Goal: Information Seeking & Learning: Learn about a topic

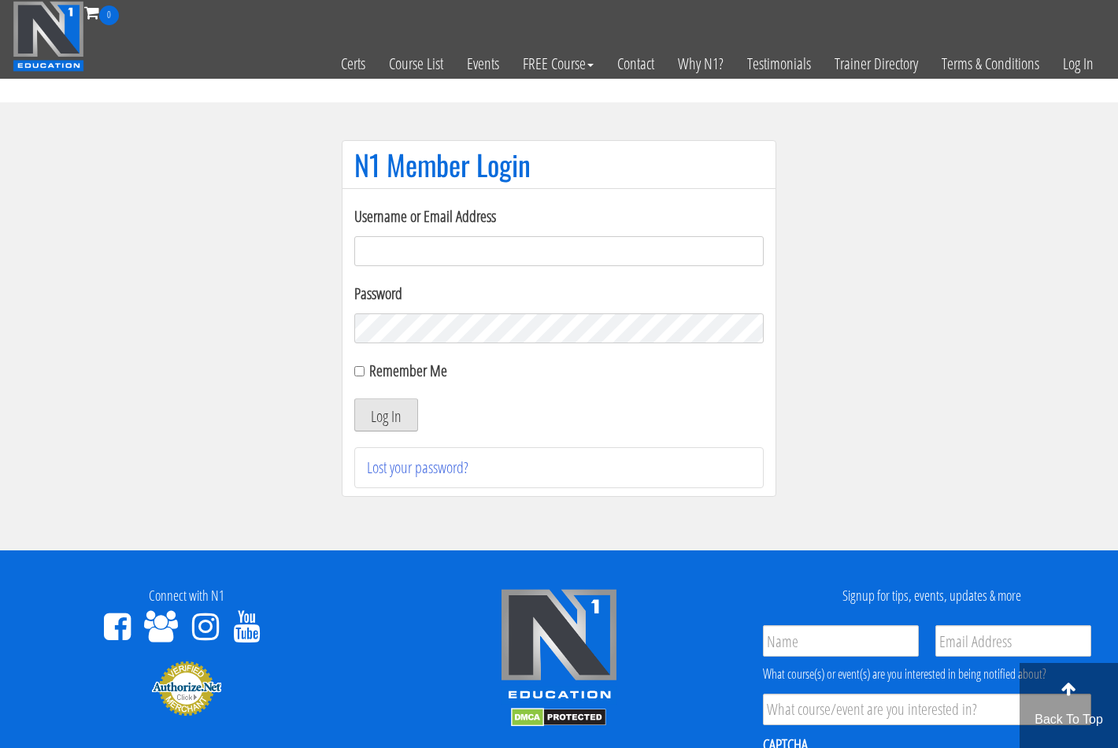
type input "kortney.riedy-2815"
click at [371, 406] on button "Log In" at bounding box center [386, 414] width 64 height 33
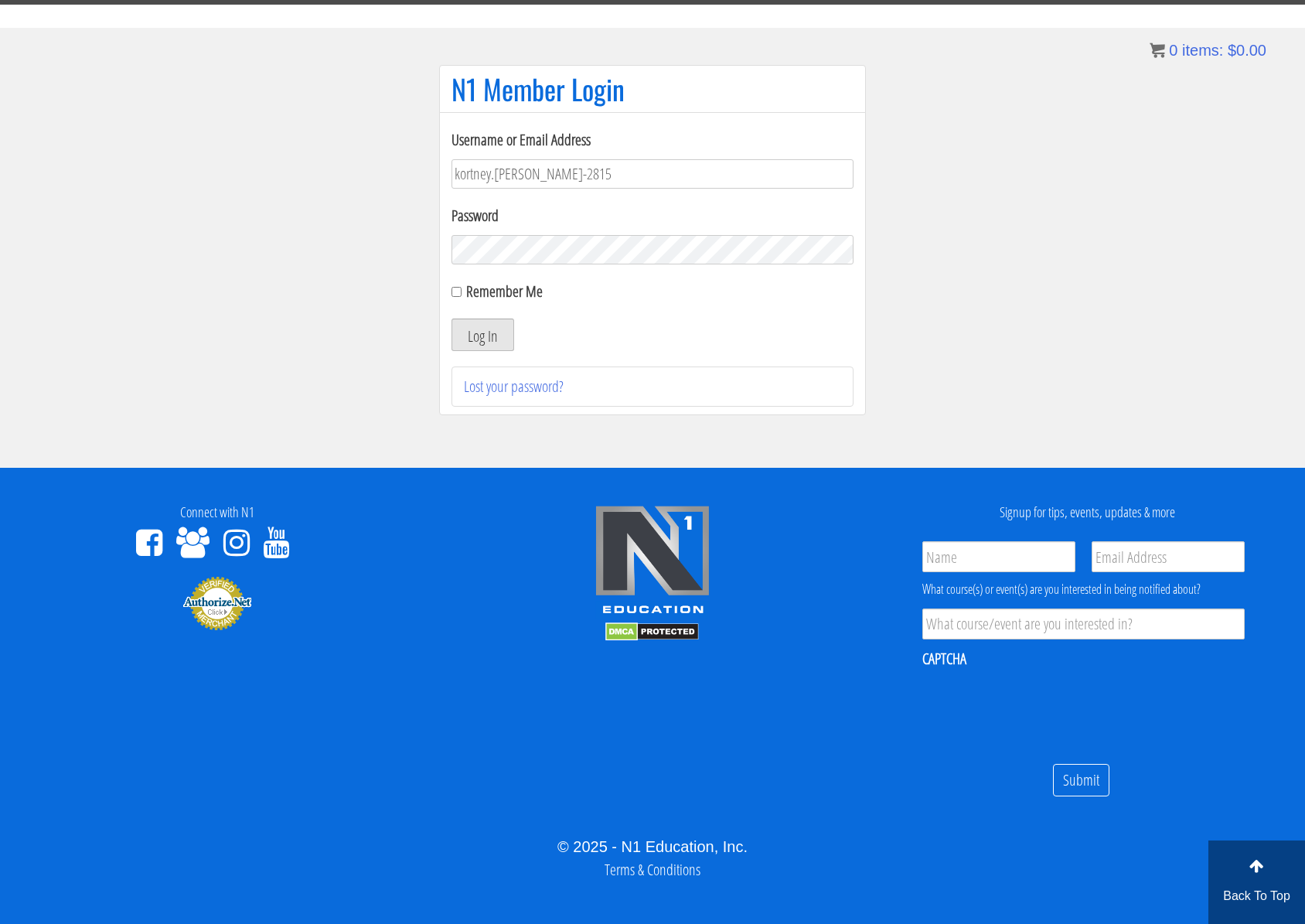
scroll to position [87, 0]
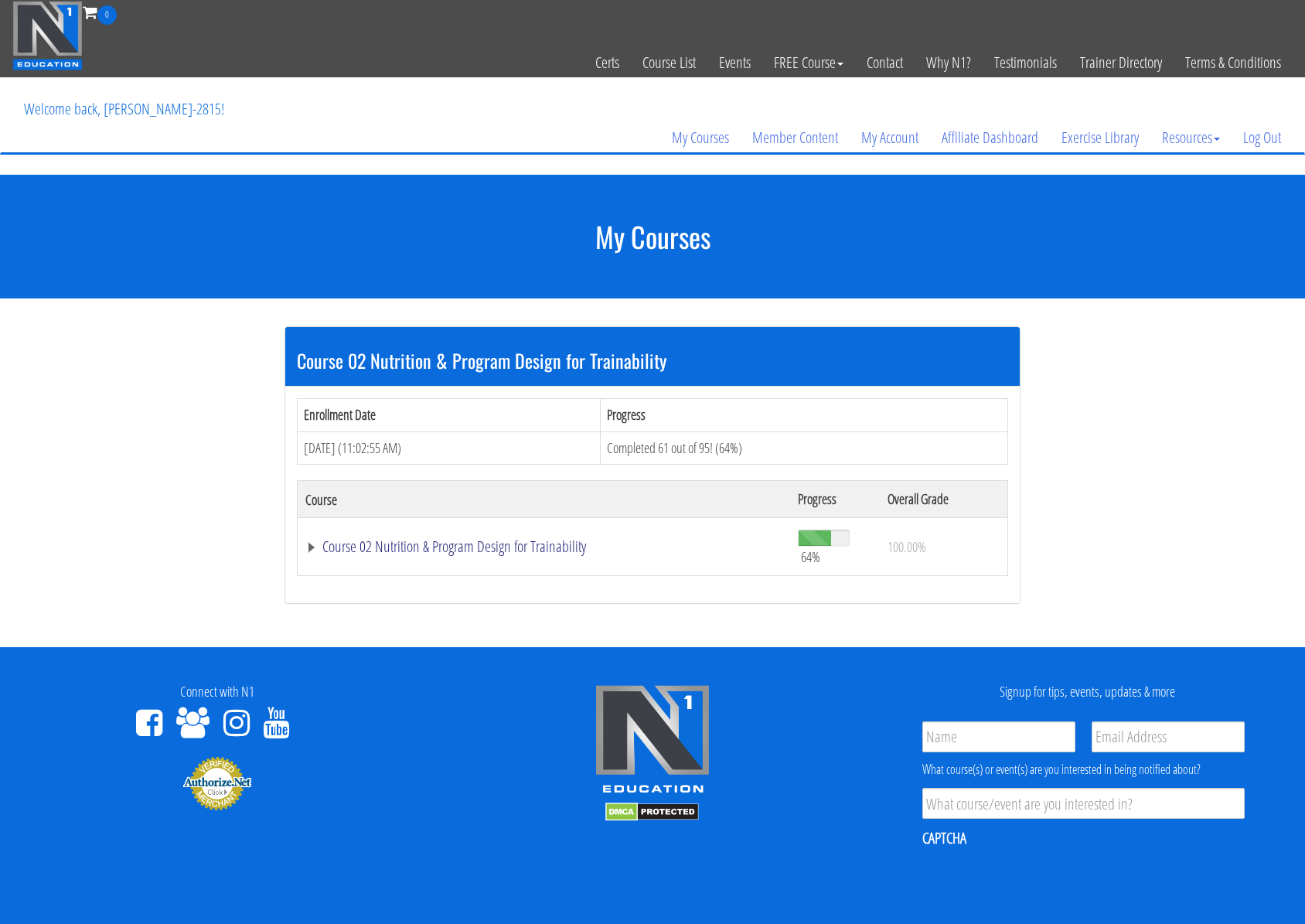
click at [470, 539] on link "Course 02 Nutrition & Program Design for Trainability" at bounding box center [544, 547] width 477 height 16
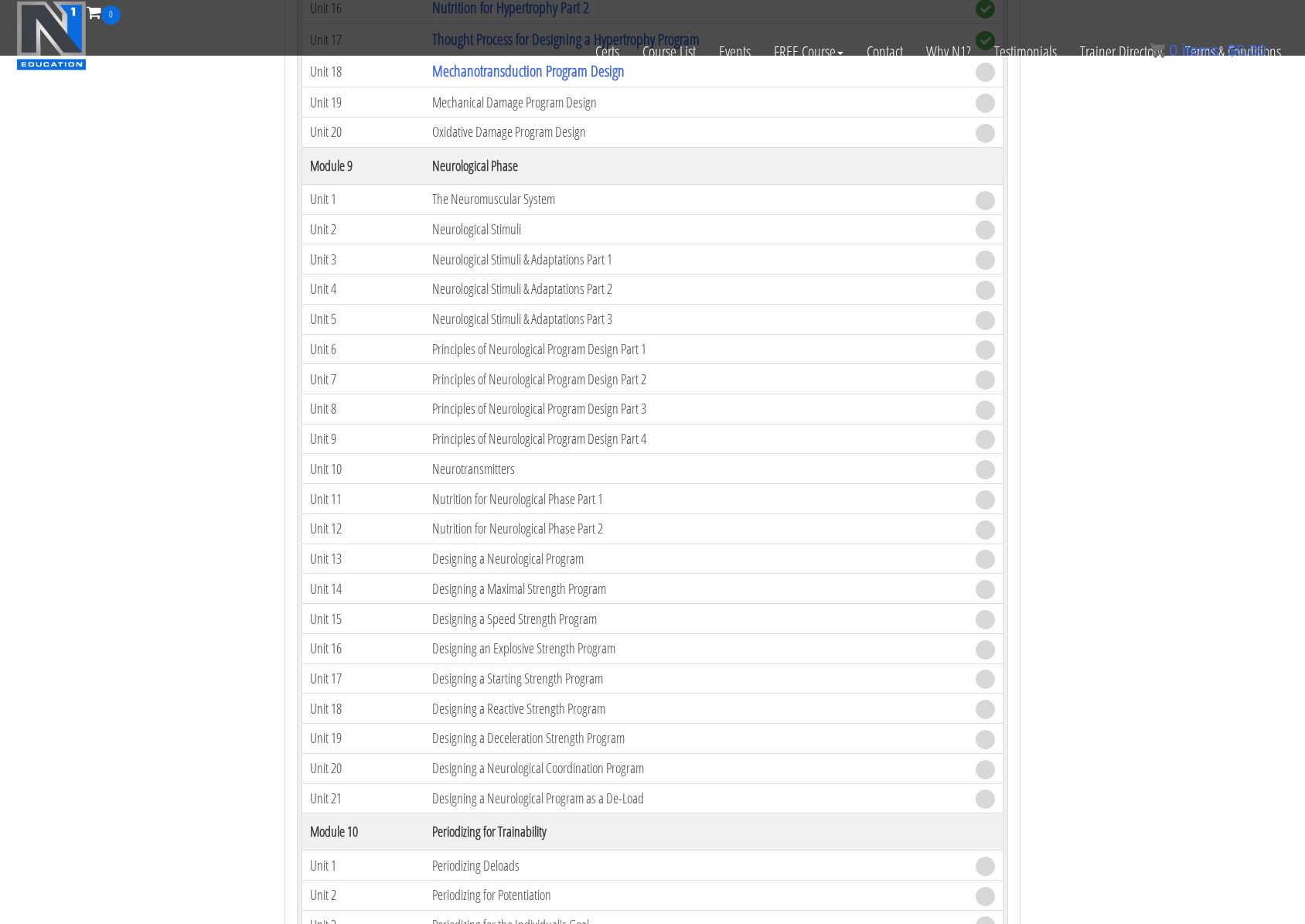
scroll to position [2404, 0]
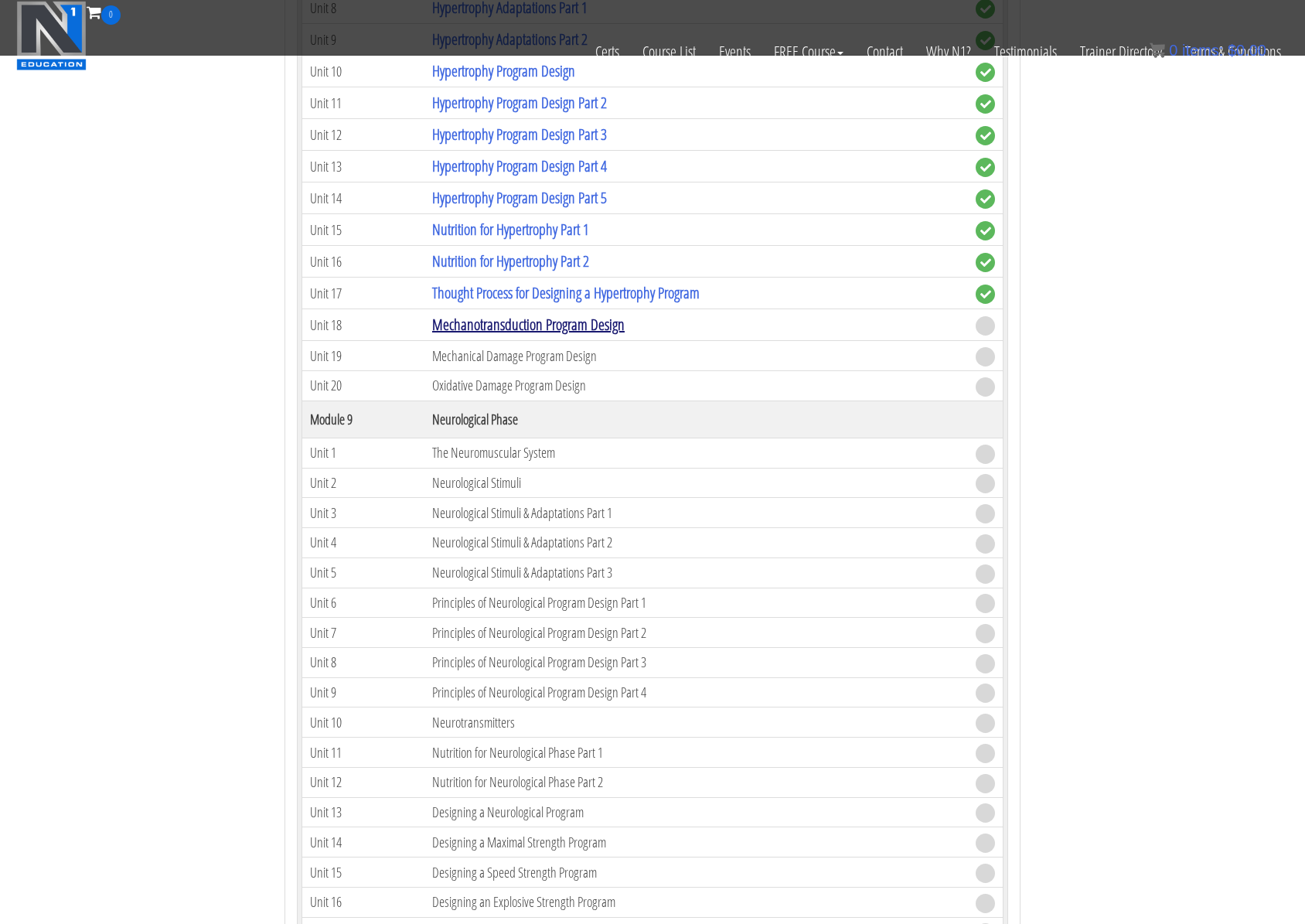
click at [602, 323] on link "Mechanotransduction Program Design" at bounding box center [528, 324] width 192 height 21
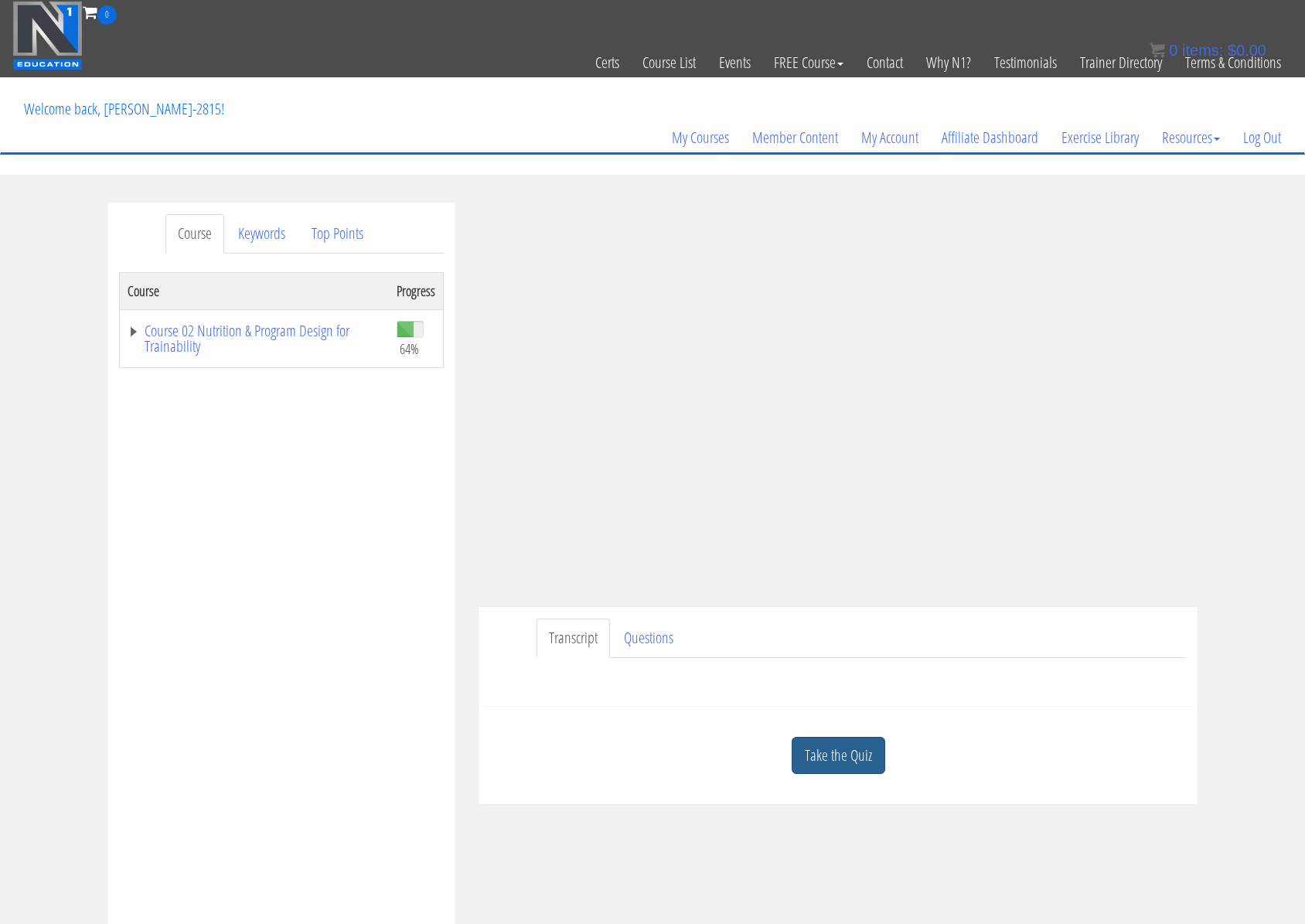
click at [865, 764] on link "Take the Quiz" at bounding box center [838, 755] width 93 height 38
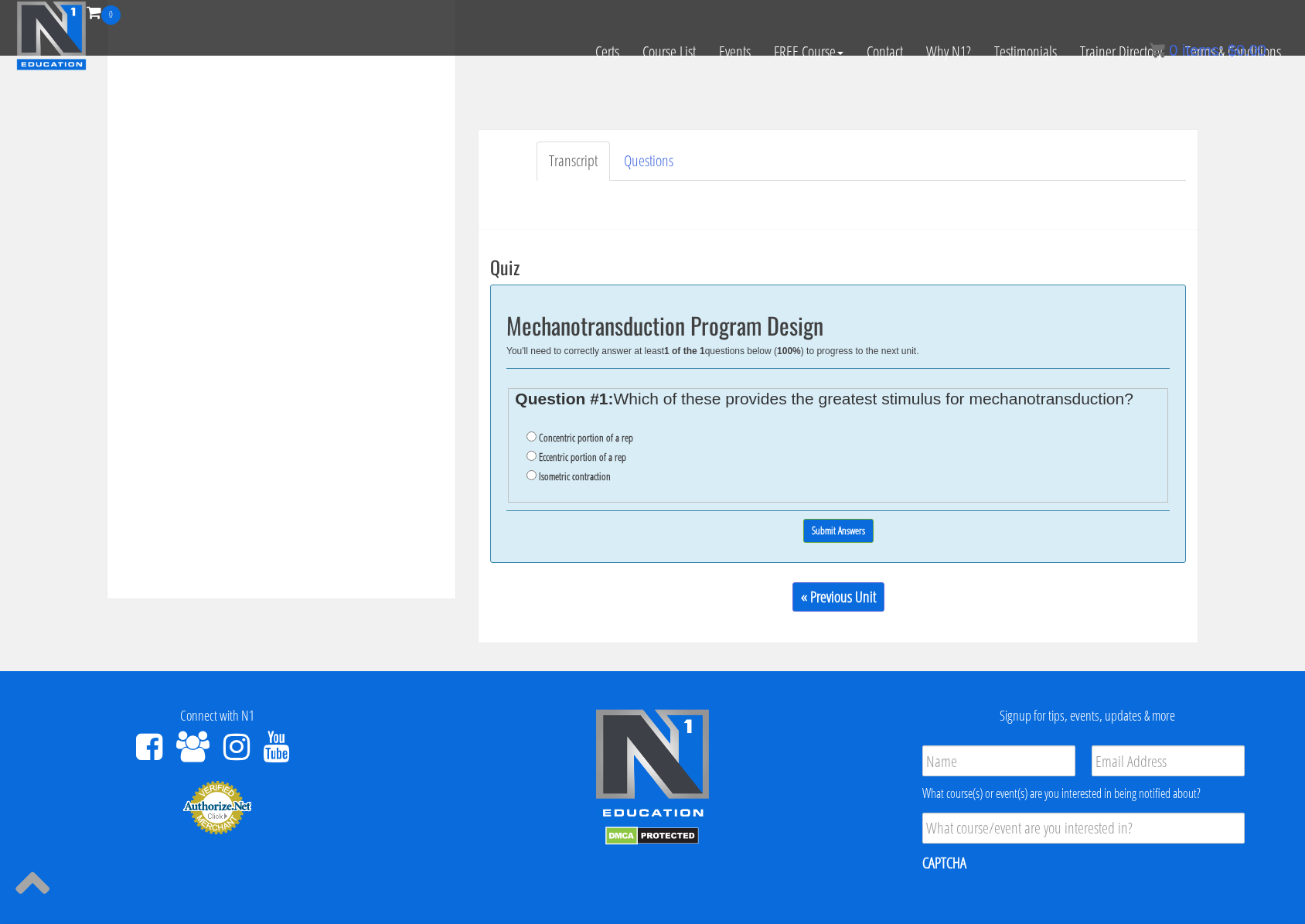
scroll to position [322, 0]
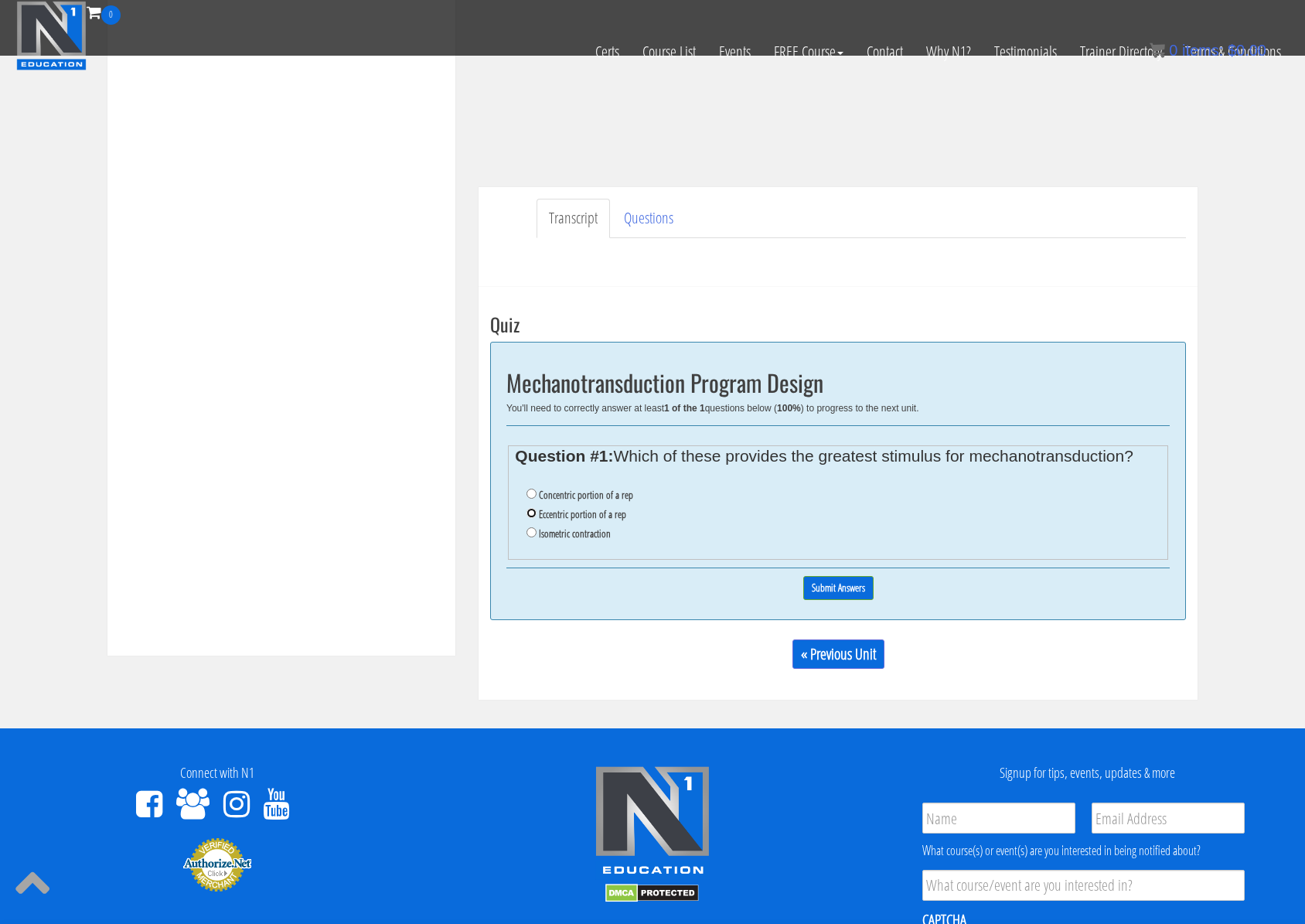
click at [527, 515] on input "Eccentric portion of a rep" at bounding box center [531, 513] width 10 height 10
radio input "true"
click at [824, 589] on input "Submit Answers" at bounding box center [839, 587] width 71 height 24
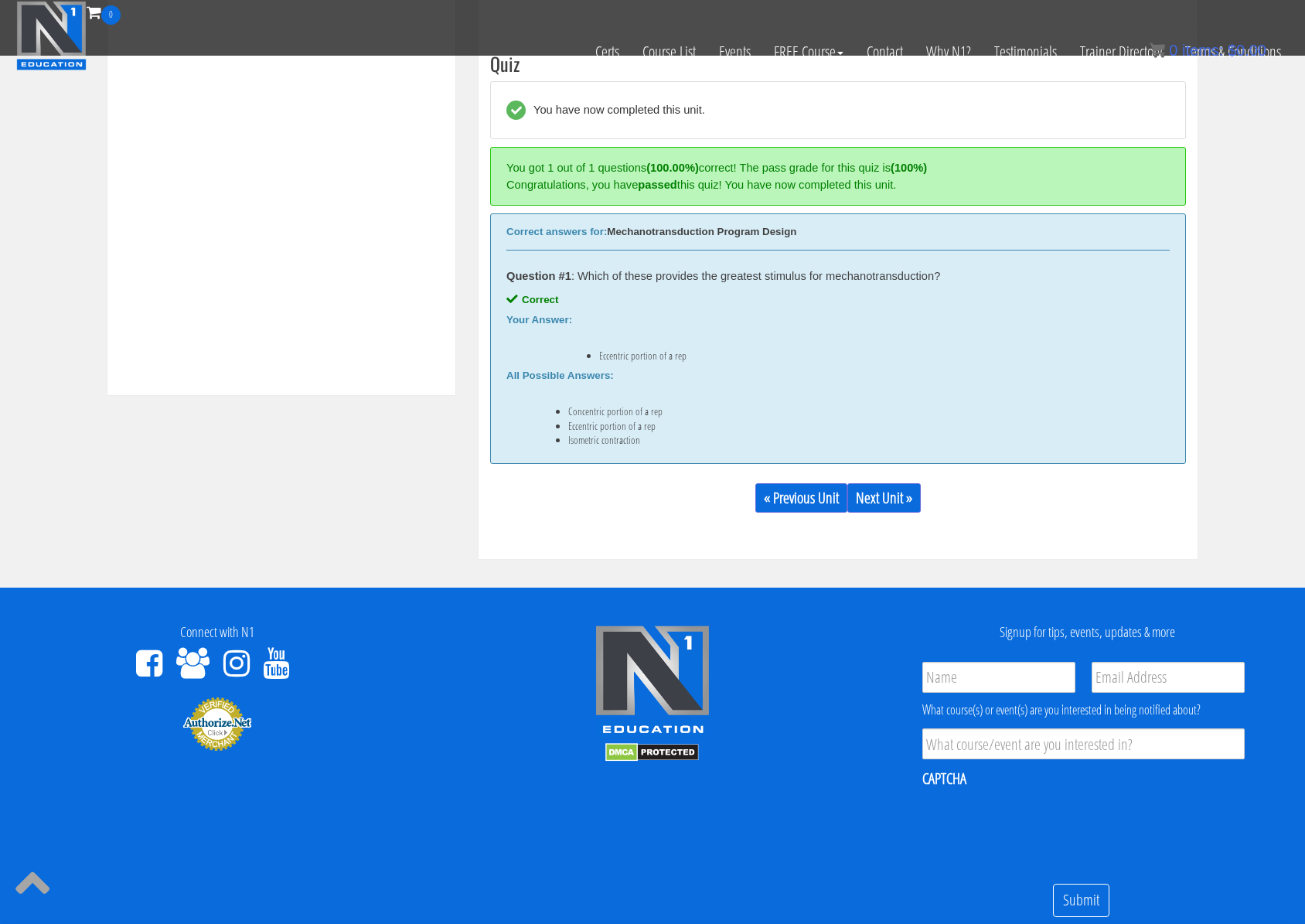
scroll to position [586, 0]
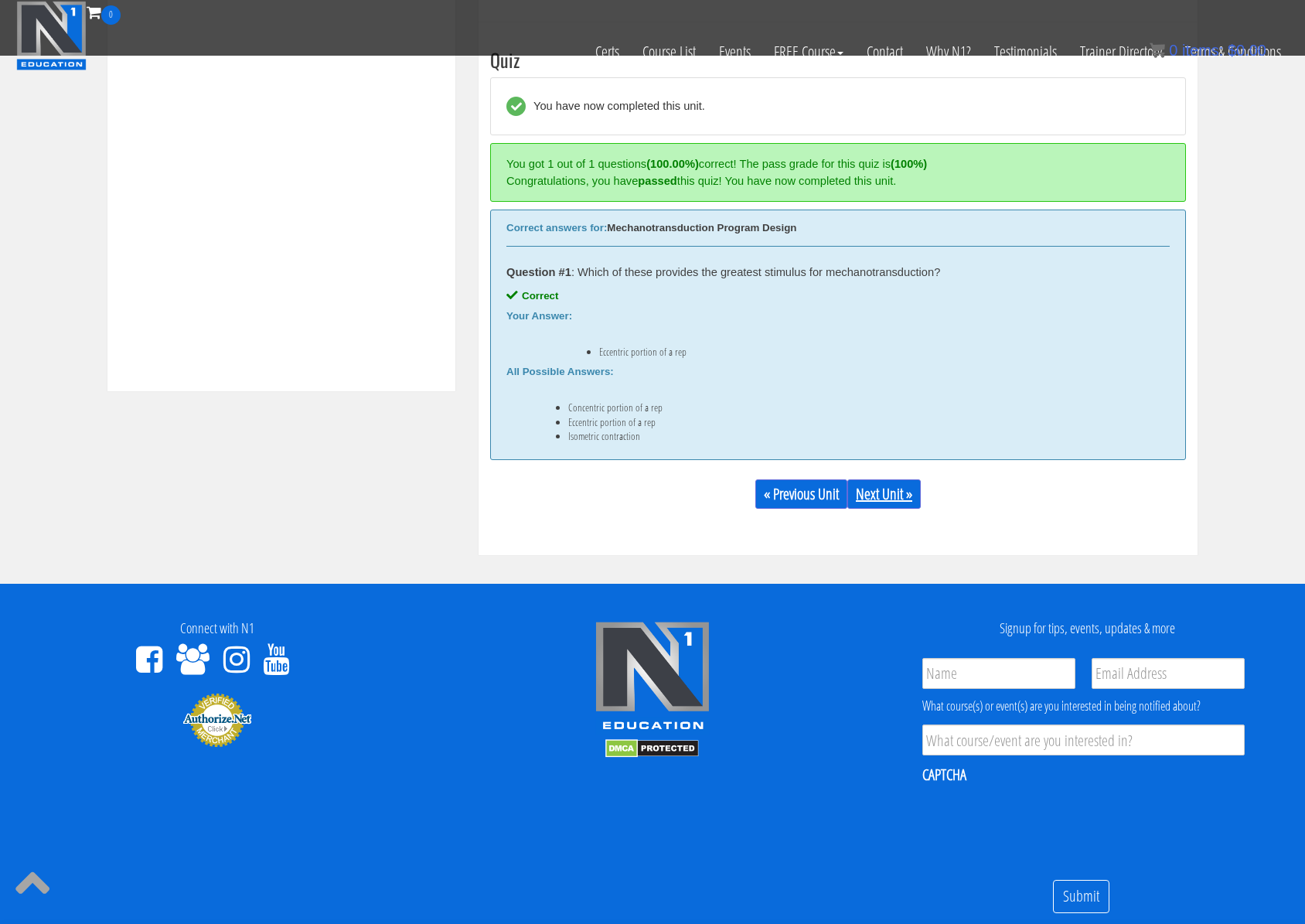
click at [878, 492] on link "Next Unit »" at bounding box center [884, 494] width 74 height 29
